Goal: Find specific page/section: Find specific page/section

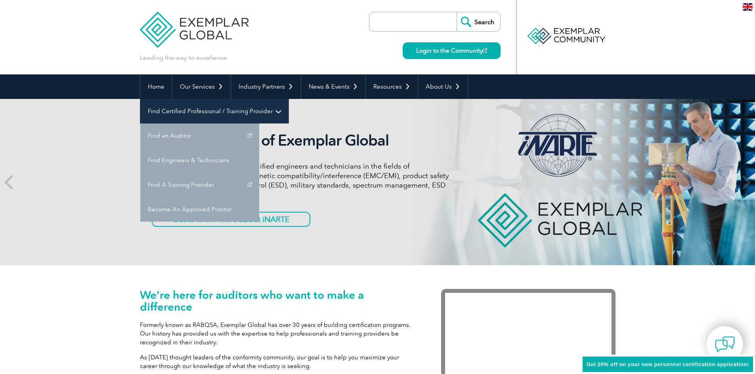
click at [288, 99] on link "Find Certified Professional / Training Provider" at bounding box center [214, 111] width 148 height 25
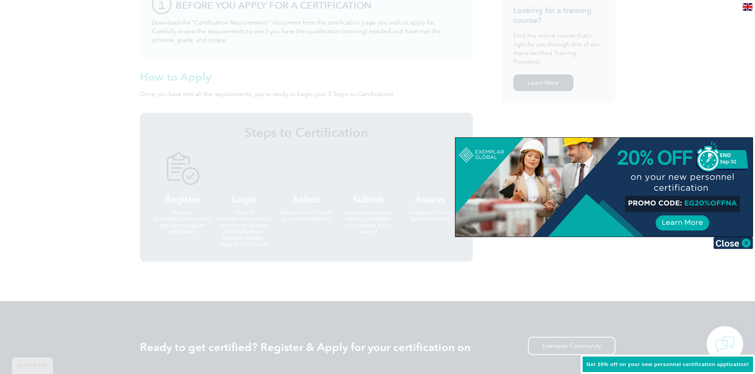
scroll to position [634, 0]
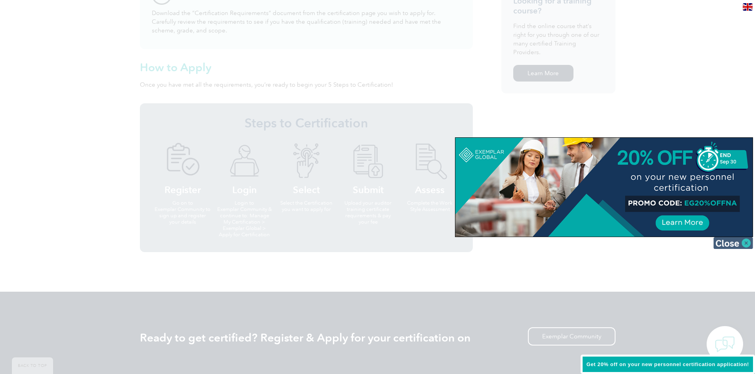
click at [731, 243] on img at bounding box center [733, 243] width 40 height 12
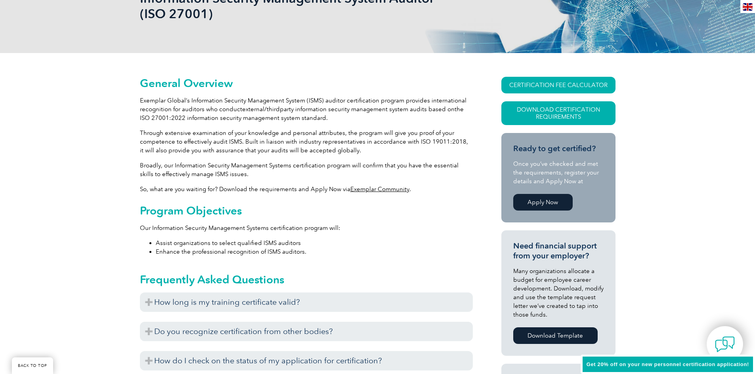
scroll to position [0, 0]
